Goal: Task Accomplishment & Management: Complete application form

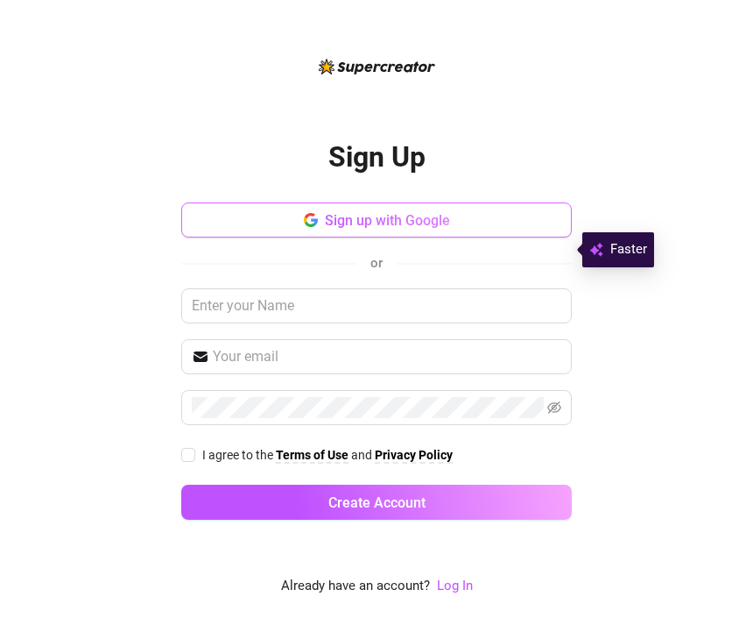
click at [493, 237] on button "Sign up with Google" at bounding box center [376, 219] width 391 height 35
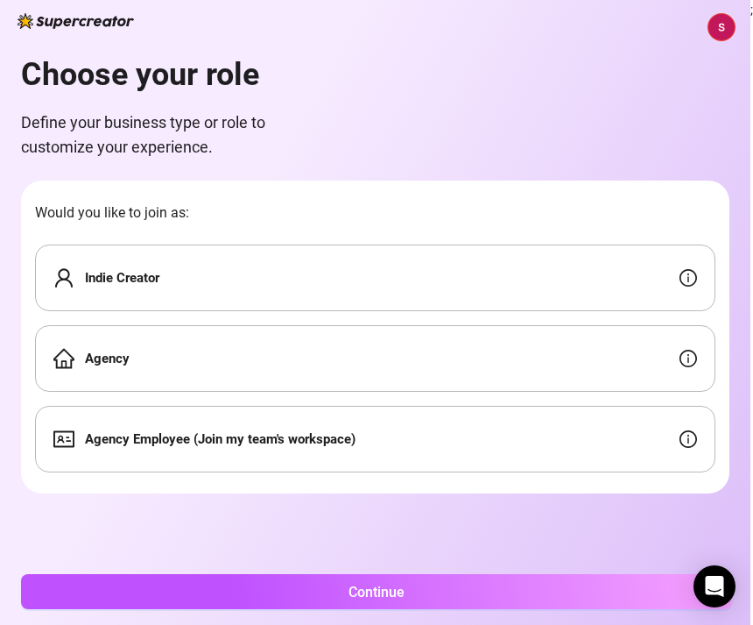
click at [564, 374] on div "Agency" at bounding box center [375, 358] width 681 height 67
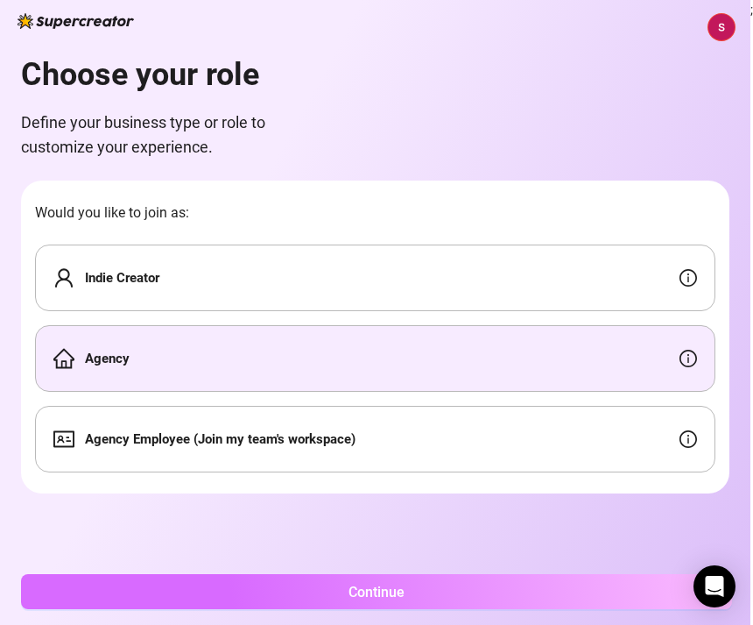
click at [555, 590] on button "Continue" at bounding box center [376, 591] width 711 height 35
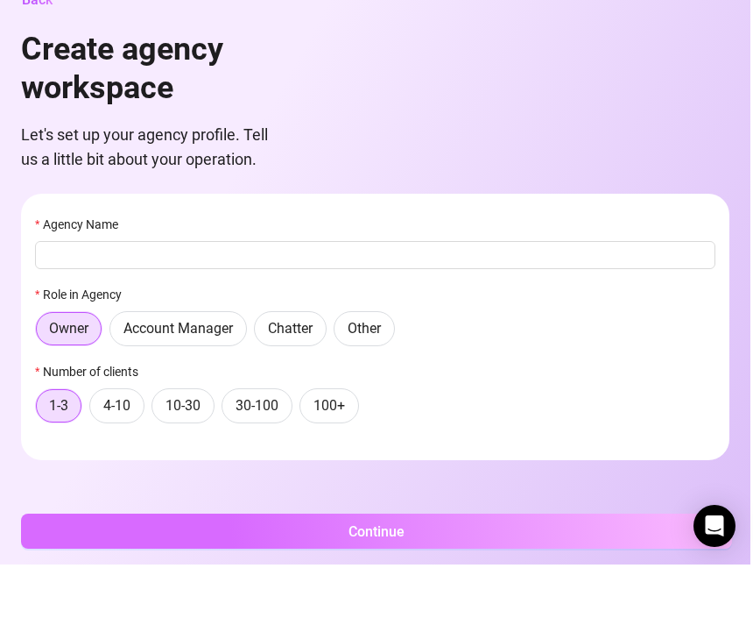
scroll to position [57, 0]
click at [559, 574] on button "Continue" at bounding box center [376, 591] width 711 height 35
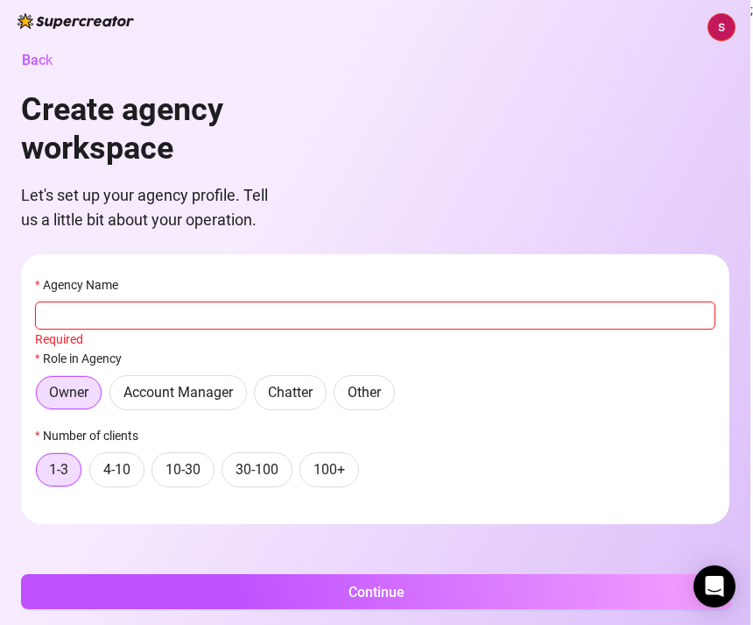
click at [590, 301] on input "Agency Name" at bounding box center [375, 315] width 681 height 28
click at [69, 376] on span at bounding box center [69, 392] width 66 height 33
click at [41, 398] on input "Owner" at bounding box center [41, 398] width 0 height 0
click at [175, 301] on input "Agency Name" at bounding box center [375, 315] width 681 height 28
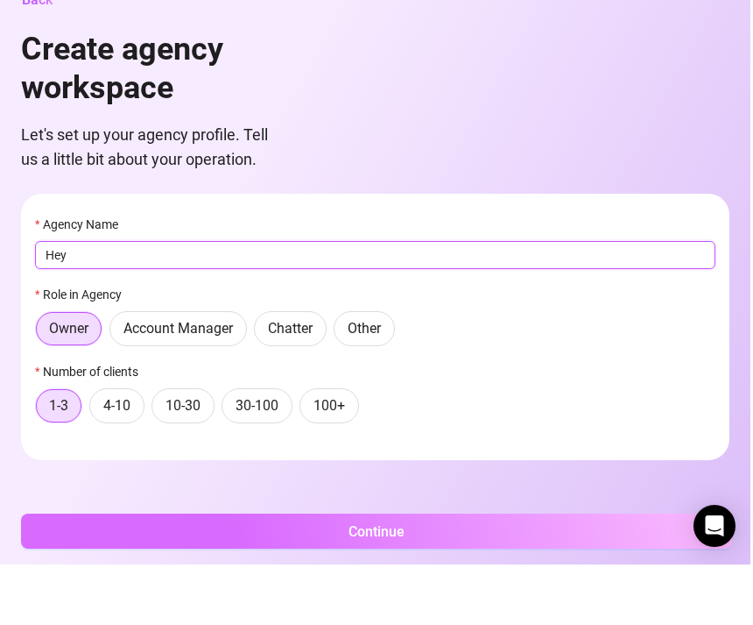
type input "Hey"
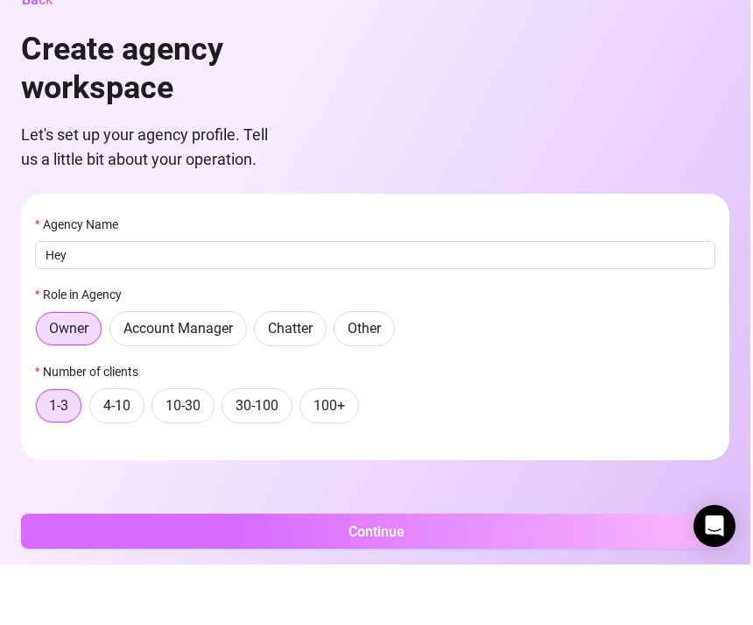
click at [445, 574] on button "Continue" at bounding box center [376, 591] width 711 height 35
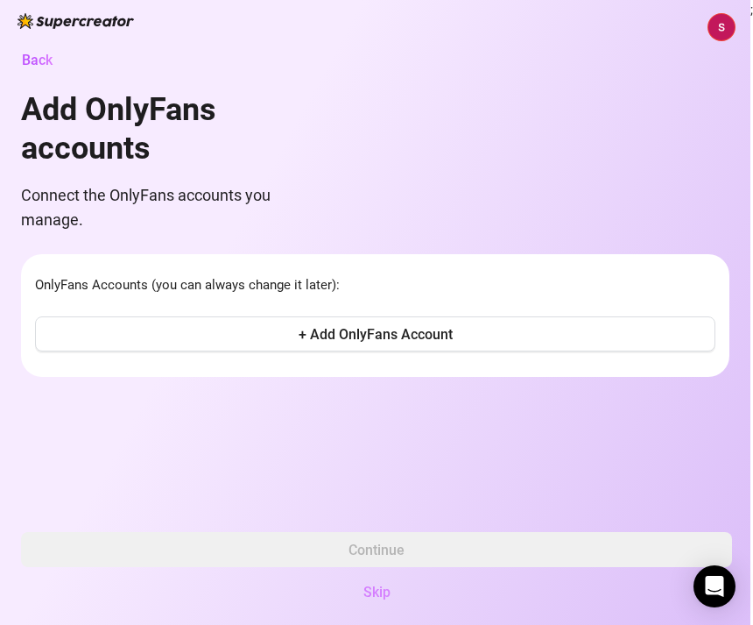
click at [389, 591] on span "Skip" at bounding box center [377, 591] width 27 height 17
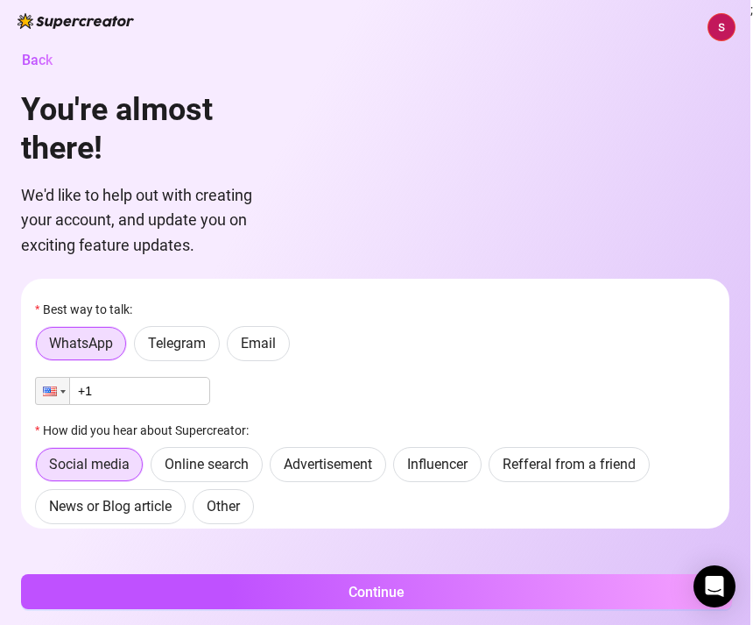
scroll to position [0, 0]
click at [279, 326] on label "Email" at bounding box center [258, 343] width 63 height 35
click at [232, 348] on input "Email" at bounding box center [232, 348] width 0 height 0
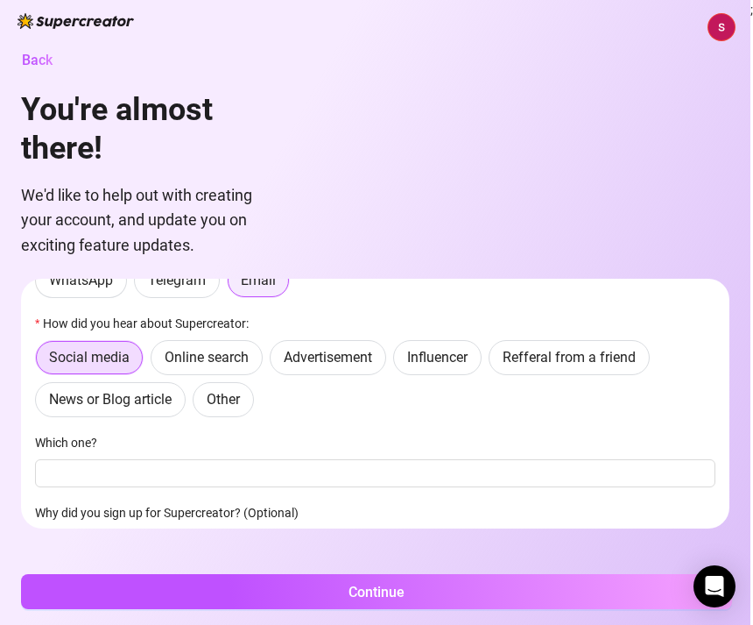
scroll to position [65, 0]
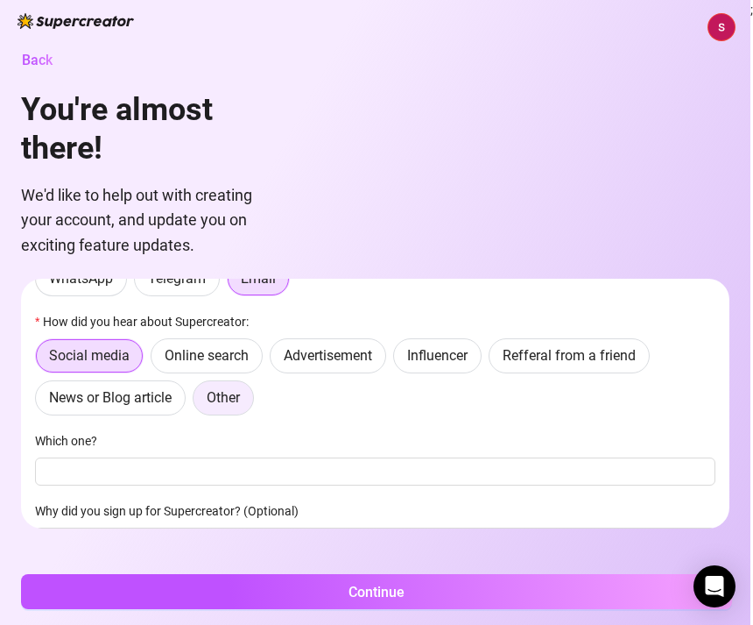
click at [253, 380] on label "Other" at bounding box center [223, 397] width 61 height 35
click at [198, 402] on input "Other" at bounding box center [198, 402] width 0 height 0
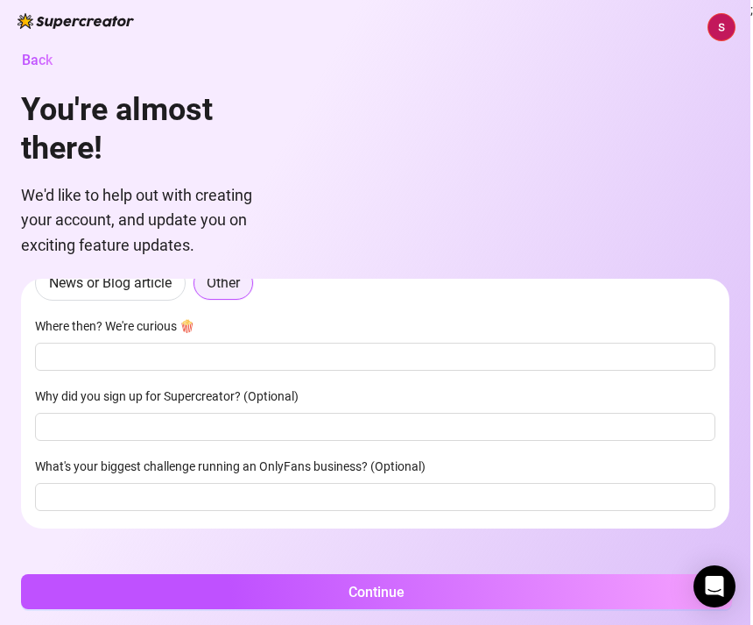
scroll to position [178, 0]
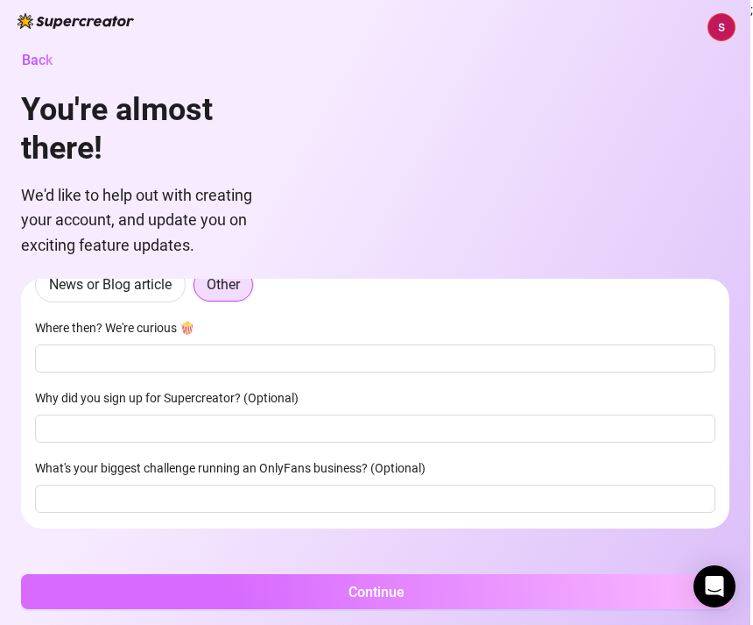
click at [442, 594] on button "Continue" at bounding box center [376, 591] width 711 height 35
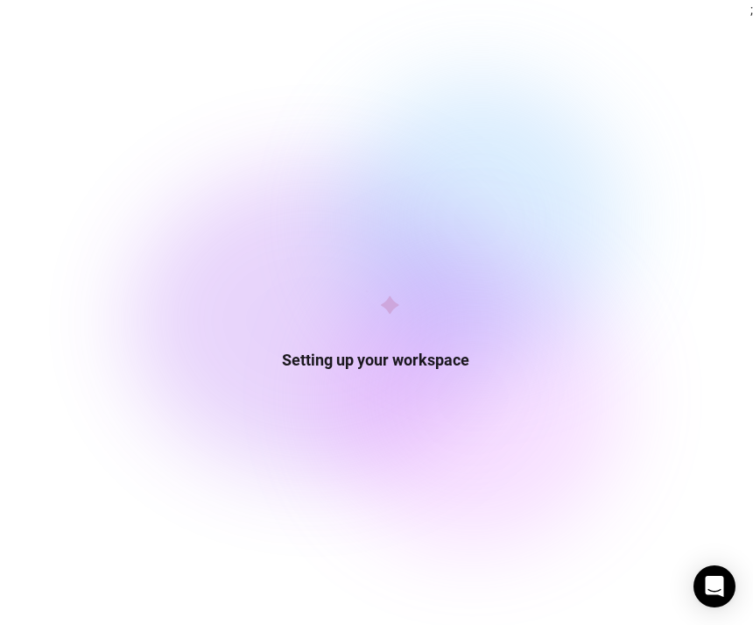
scroll to position [6, 0]
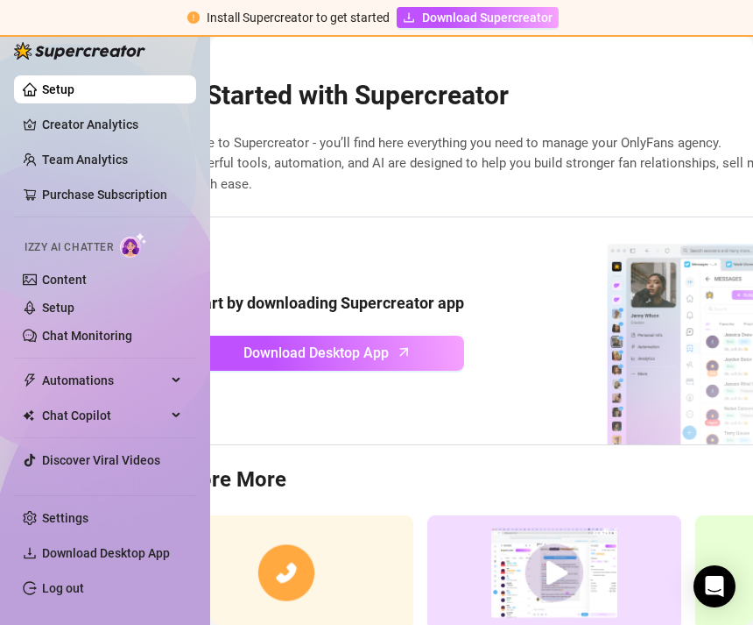
scroll to position [4, 83]
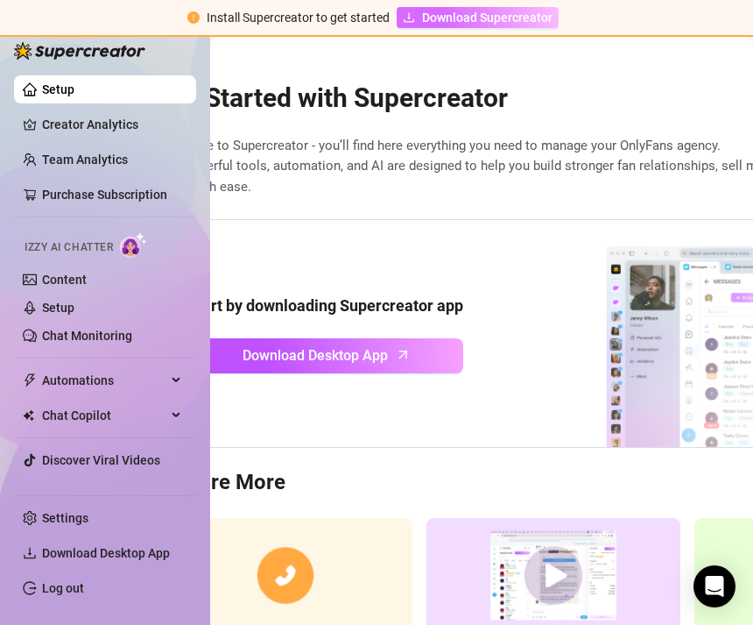
click at [488, 11] on span "Download Supercreator" at bounding box center [487, 17] width 131 height 19
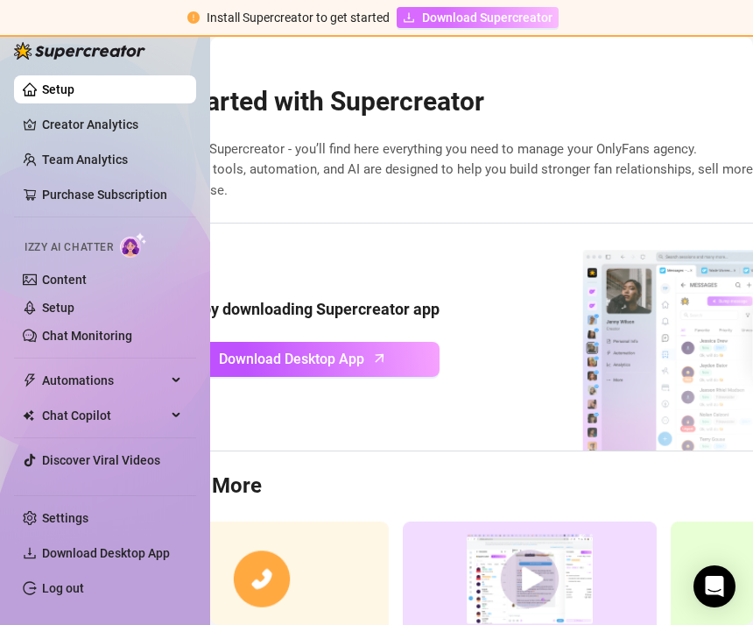
scroll to position [0, 109]
